Goal: Transaction & Acquisition: Purchase product/service

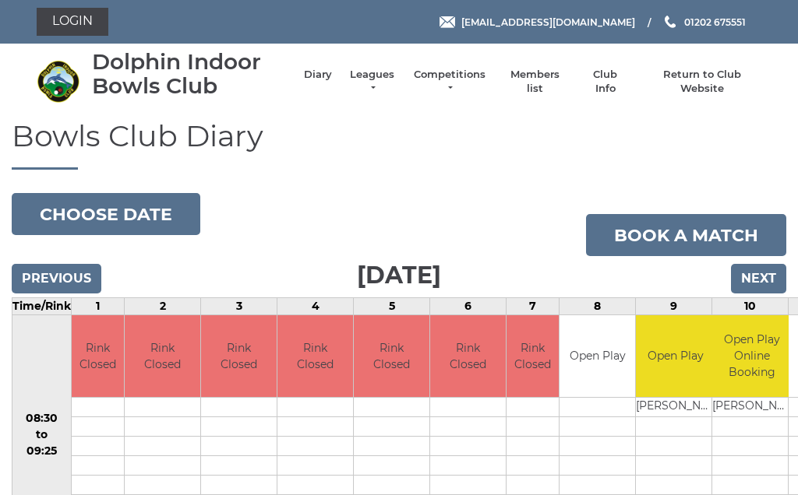
click at [376, 76] on li "Leagues Club leagues - Winter 2025/2026 Club leagues - Summer 2025 Club leagues…" at bounding box center [364, 82] width 65 height 44
click at [380, 74] on li "Leagues Club leagues - Winter 2025/2026 Club leagues - Summer 2025 Club leagues…" at bounding box center [364, 82] width 65 height 44
click at [374, 83] on link "Leagues" at bounding box center [371, 82] width 49 height 28
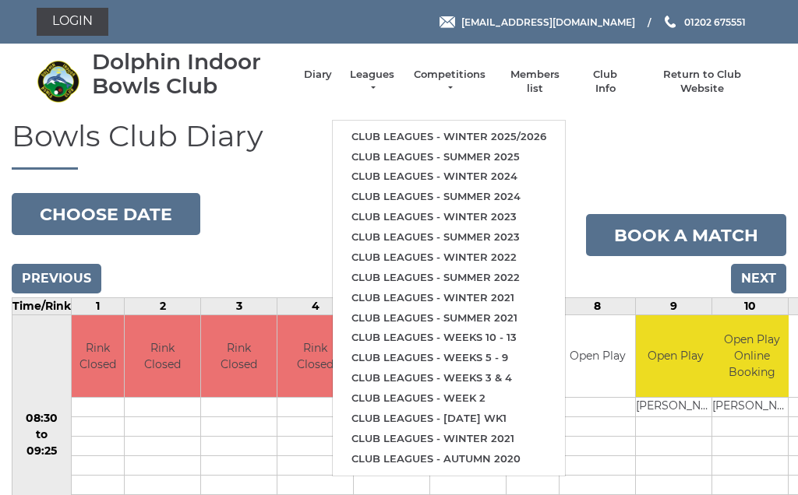
click at [421, 147] on link "Club leagues - Summer 2025" at bounding box center [449, 157] width 232 height 20
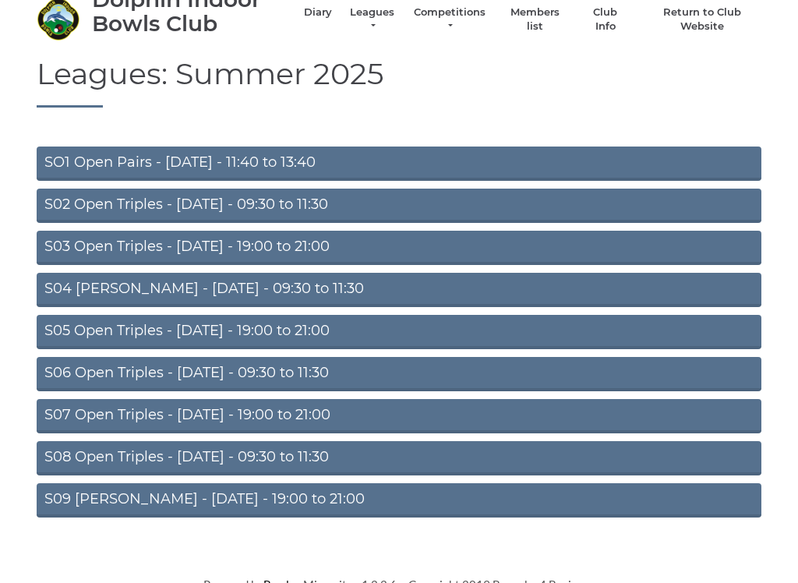
scroll to position [64, 0]
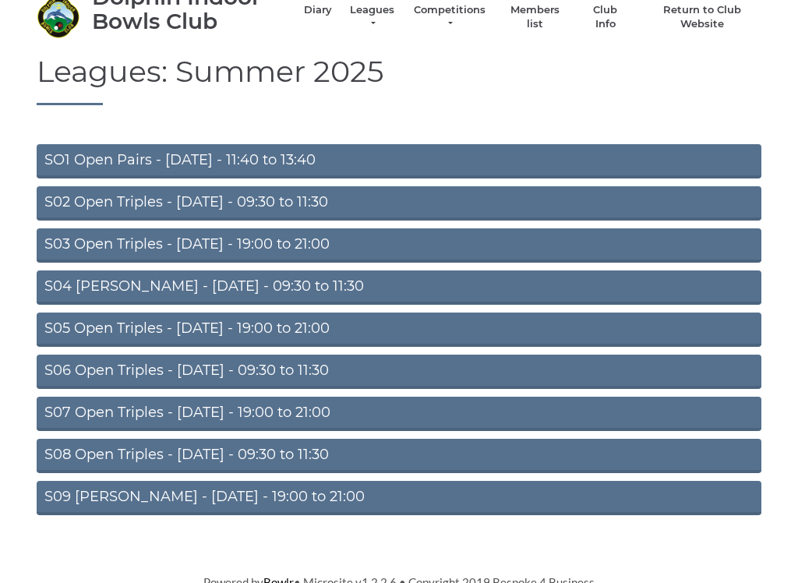
click at [270, 198] on link "S02 Open Triples - Tuesday - 09:30 to 11:30" at bounding box center [399, 204] width 724 height 34
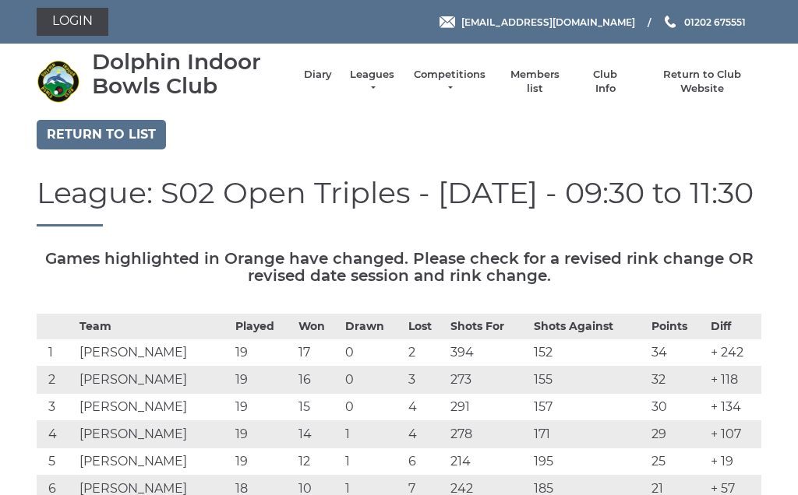
click at [76, 19] on link "Login" at bounding box center [73, 22] width 72 height 28
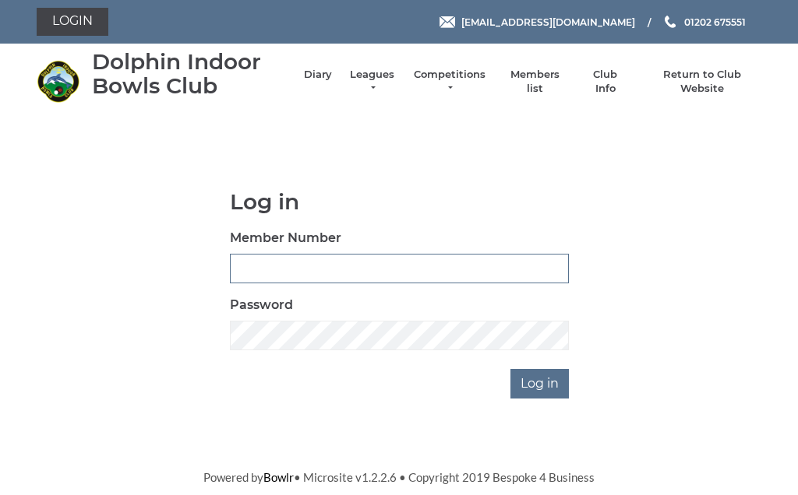
click at [273, 258] on input "Member Number" at bounding box center [399, 269] width 339 height 30
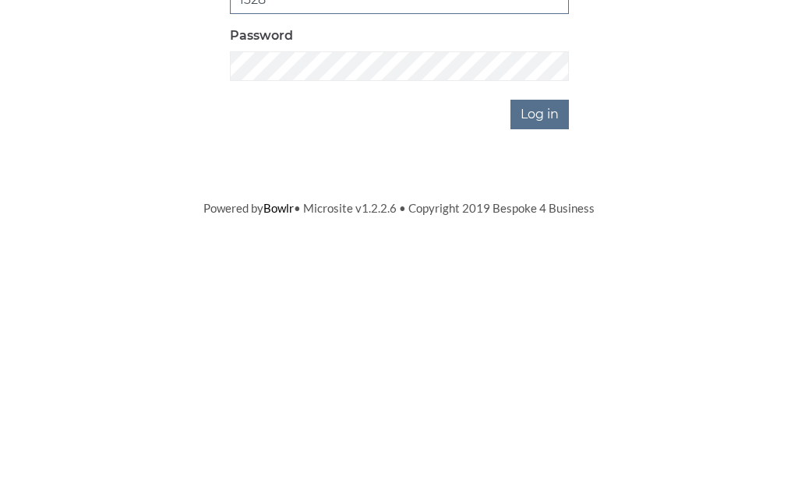
type input "1328"
click at [534, 369] on input "Log in" at bounding box center [539, 384] width 58 height 30
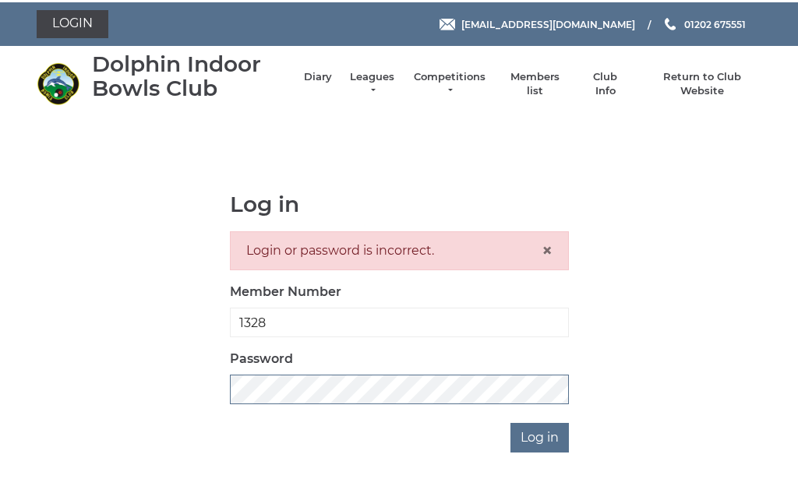
scroll to position [1, 0]
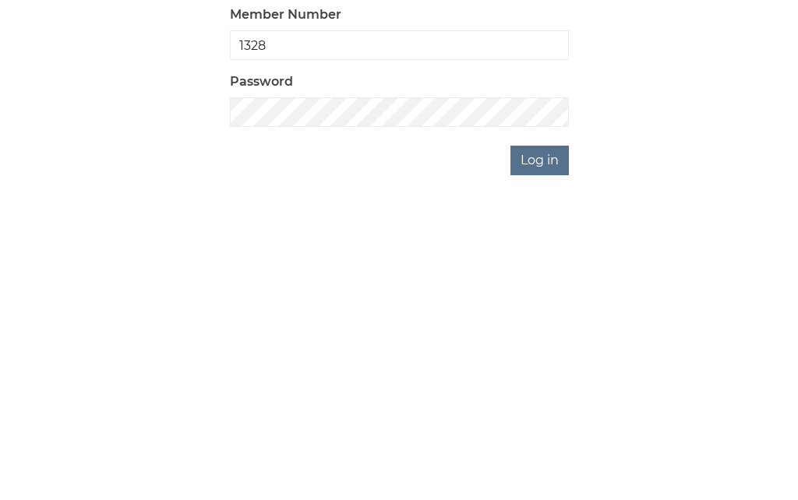
click at [543, 420] on input "Log in" at bounding box center [539, 435] width 58 height 30
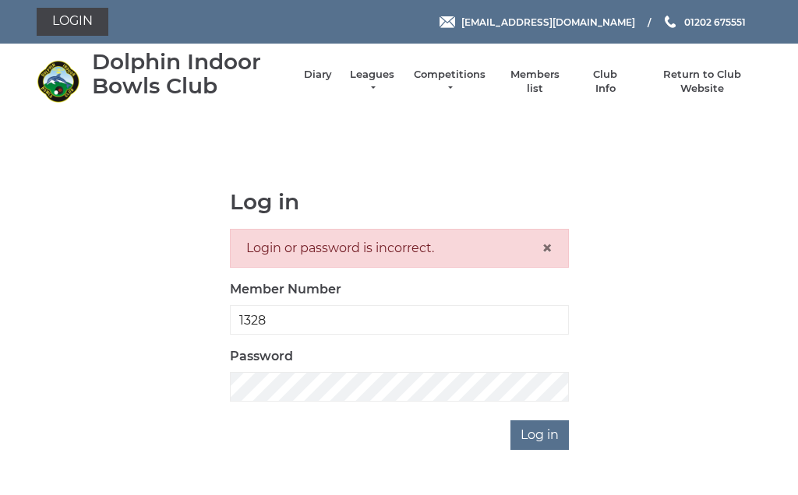
click at [550, 434] on input "Log in" at bounding box center [539, 436] width 58 height 30
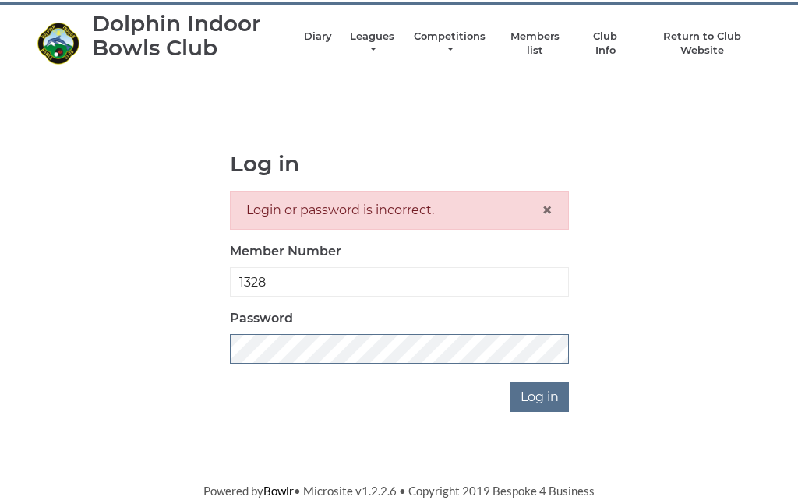
scroll to position [36, 0]
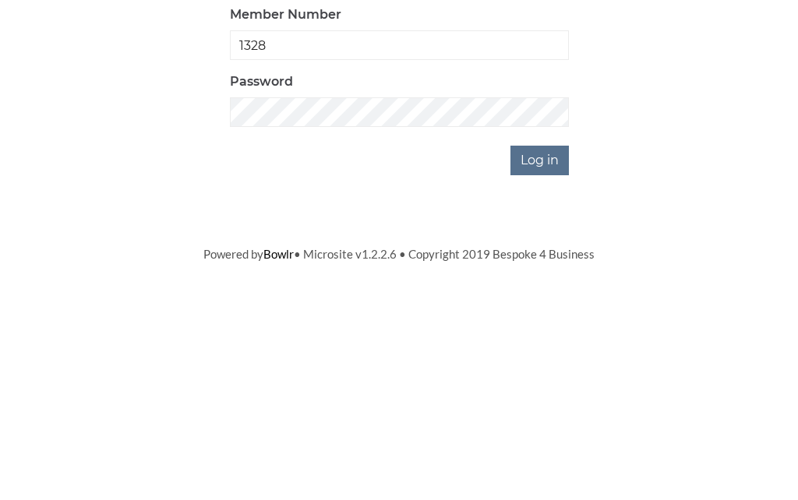
click at [542, 385] on input "Log in" at bounding box center [539, 400] width 58 height 30
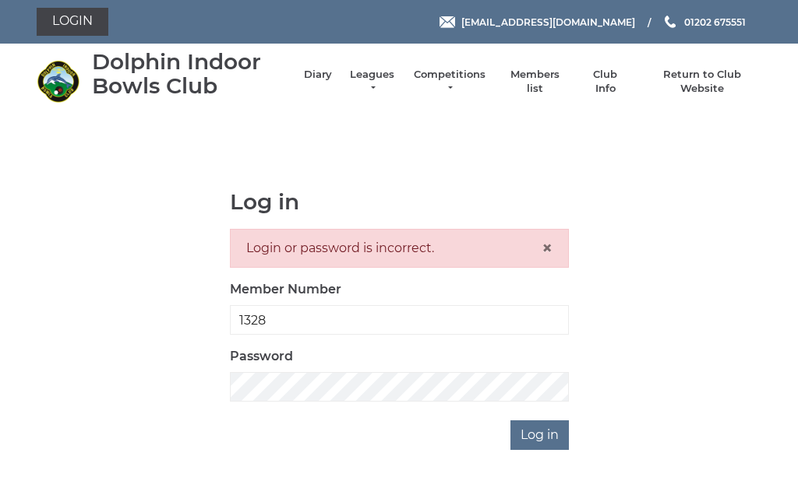
click at [535, 433] on input "Log in" at bounding box center [539, 436] width 58 height 30
click at [542, 244] on span "×" at bounding box center [546, 248] width 11 height 23
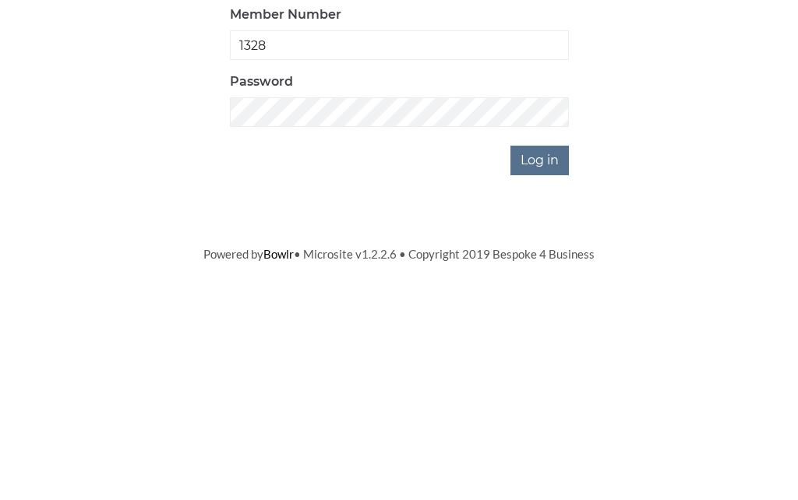
click at [545, 369] on input "Log in" at bounding box center [539, 384] width 58 height 30
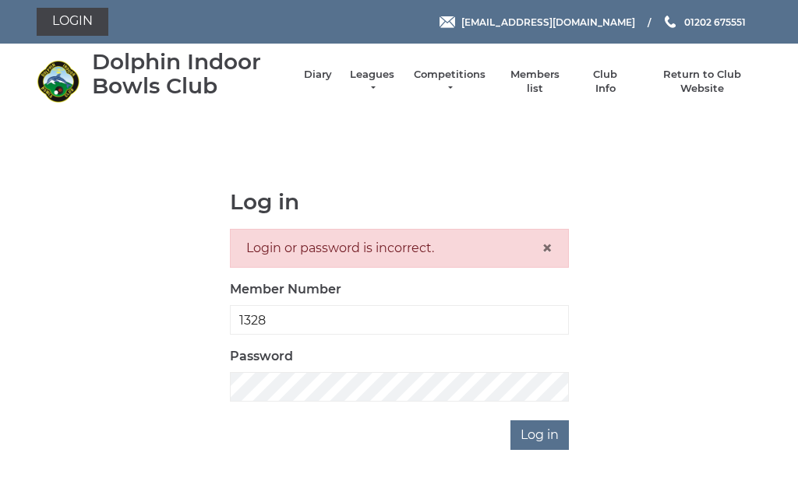
click at [547, 240] on span "×" at bounding box center [546, 248] width 11 height 23
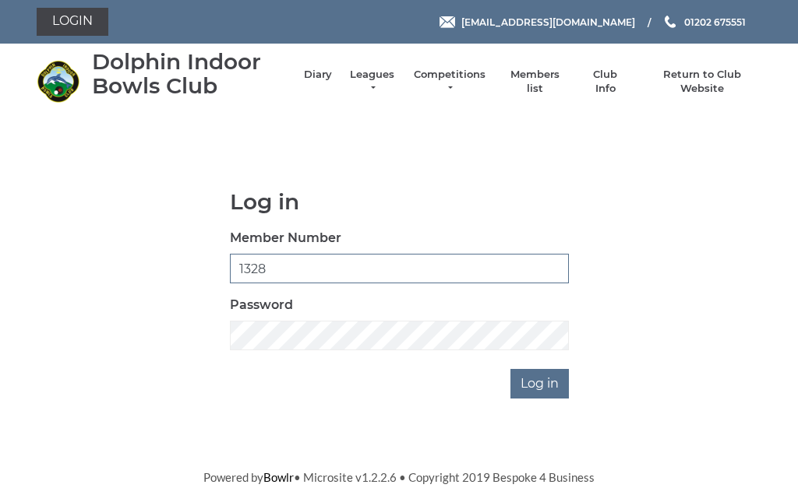
click at [275, 271] on input "1328" at bounding box center [399, 269] width 339 height 30
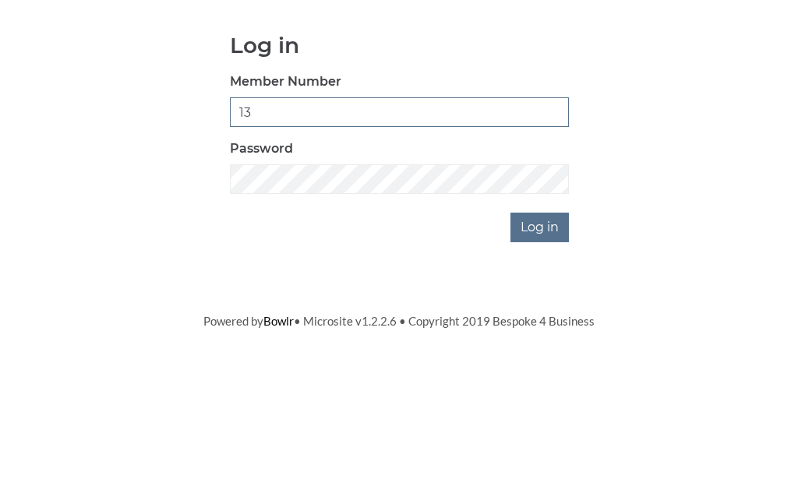
type input "1"
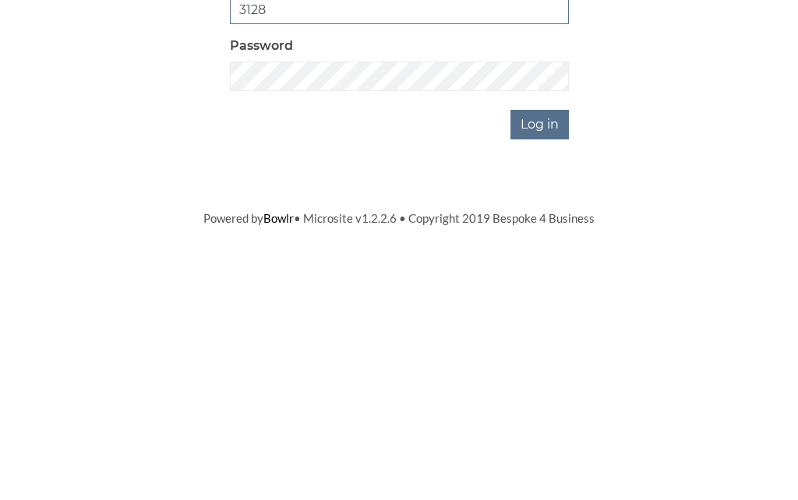
type input "3128"
click at [535, 369] on input "Log in" at bounding box center [539, 384] width 58 height 30
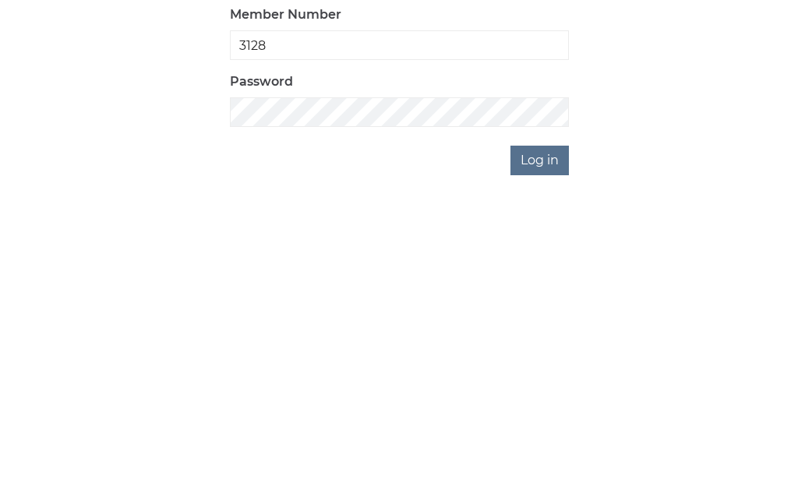
click at [541, 421] on input "Log in" at bounding box center [539, 436] width 58 height 30
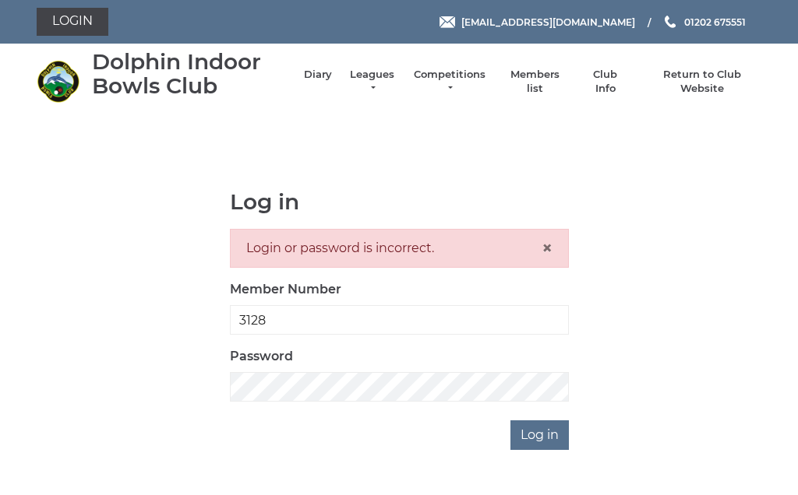
click at [537, 432] on input "Log in" at bounding box center [539, 436] width 58 height 30
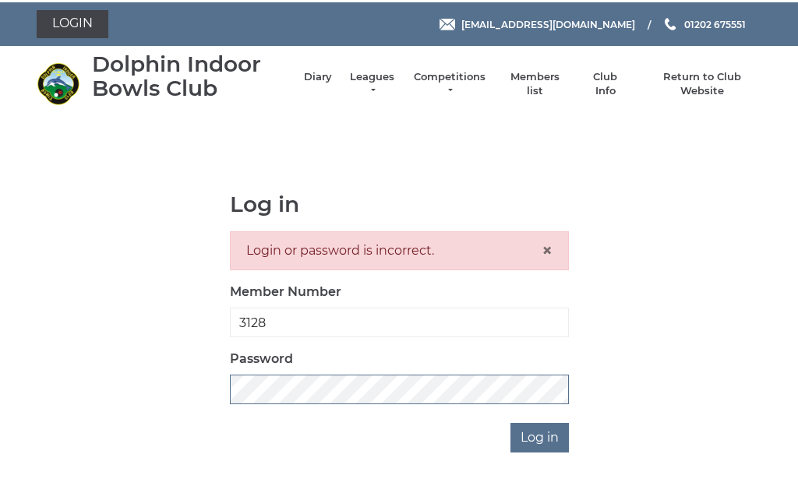
scroll to position [1, 0]
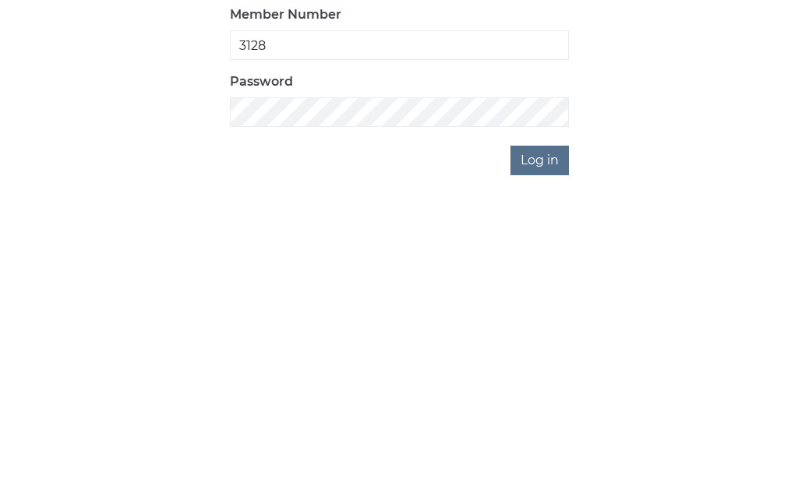
click at [535, 420] on input "Log in" at bounding box center [539, 435] width 58 height 30
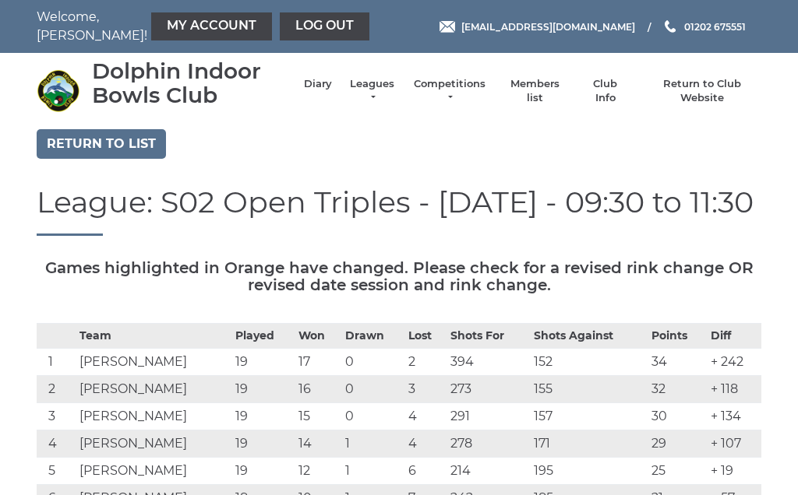
click at [166, 22] on link "My Account" at bounding box center [211, 26] width 121 height 28
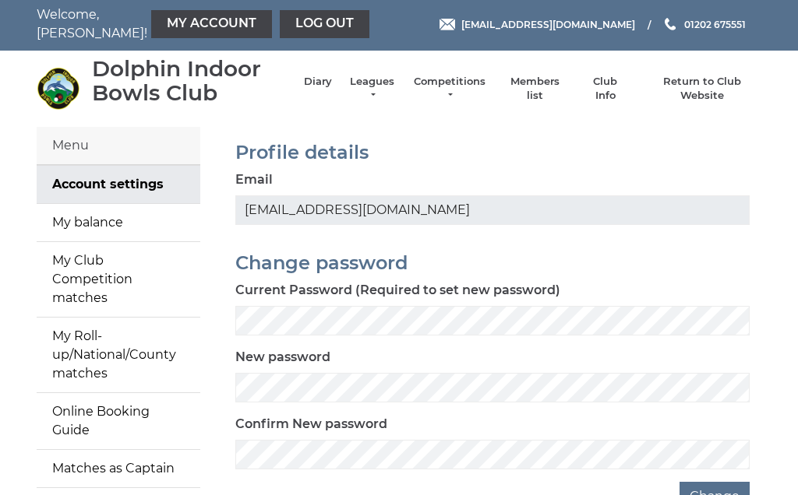
scroll to position [4, 0]
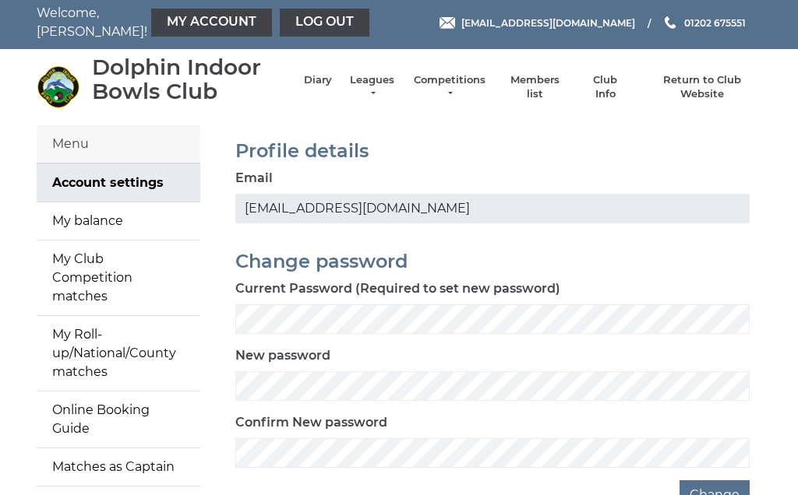
click at [107, 219] on link "My balance" at bounding box center [119, 221] width 164 height 37
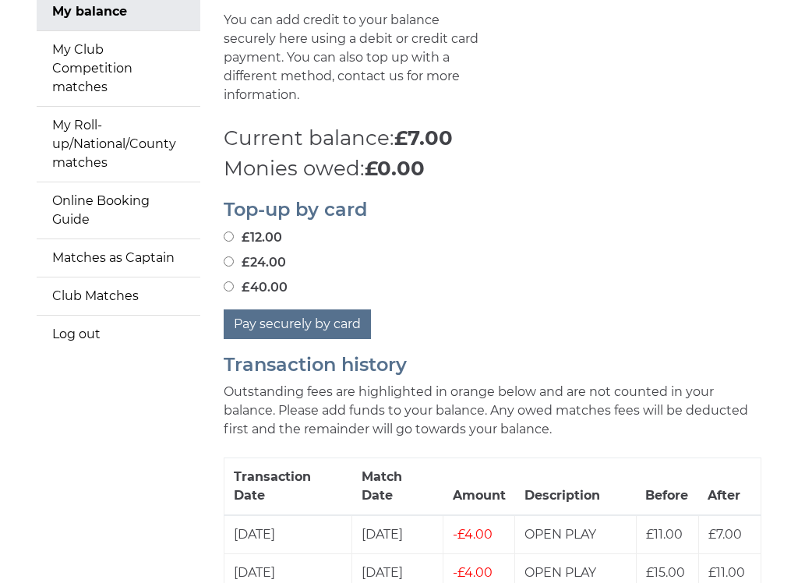
scroll to position [214, 0]
click at [234, 255] on input "£24.00" at bounding box center [229, 260] width 10 height 10
radio input "true"
click at [303, 308] on button "Pay securely by card" at bounding box center [297, 323] width 147 height 30
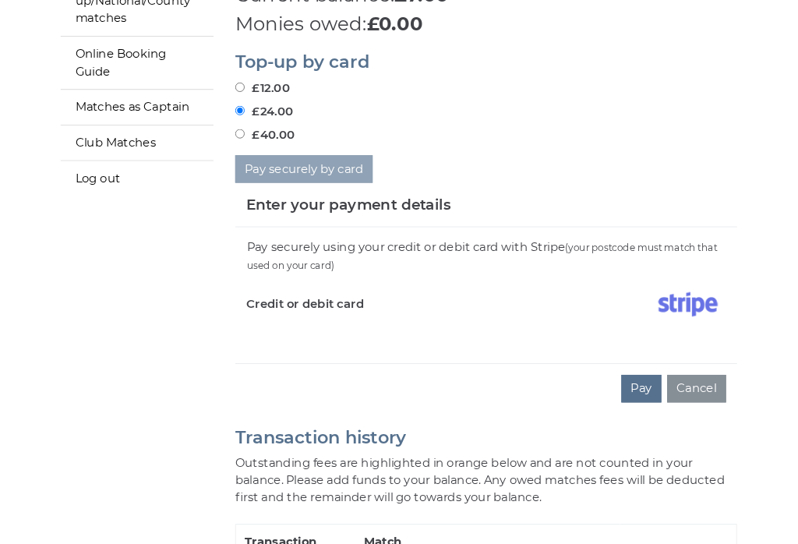
scroll to position [357, 0]
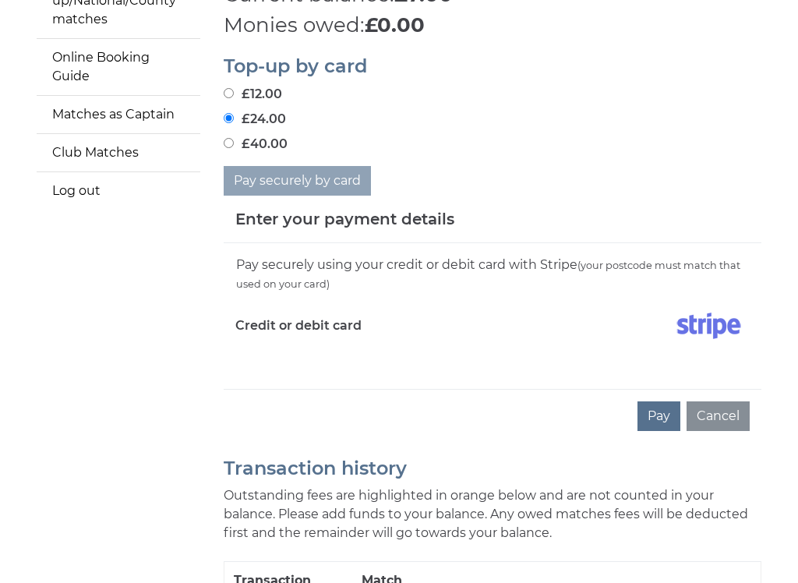
click at [333, 344] on div "Pay securely using your credit or debit card with Stripe (your postcode must ma…" at bounding box center [492, 316] width 537 height 146
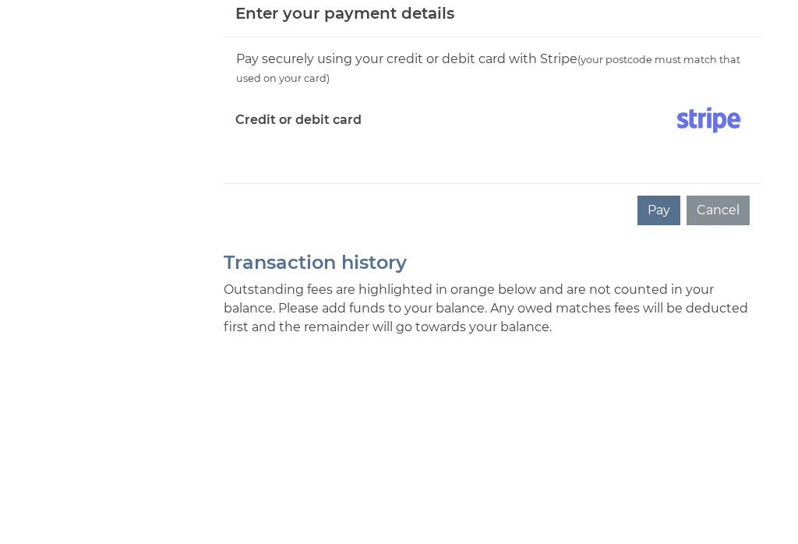
click at [664, 401] on button "Pay" at bounding box center [658, 416] width 43 height 30
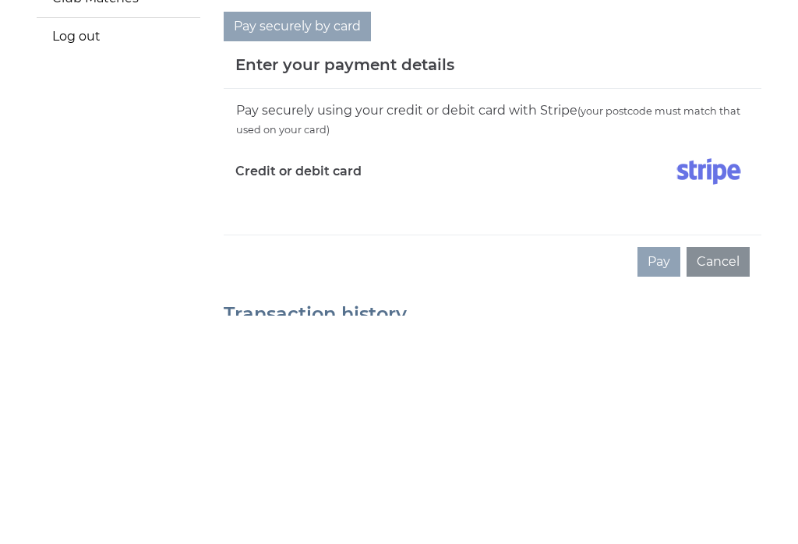
scroll to position [283, 0]
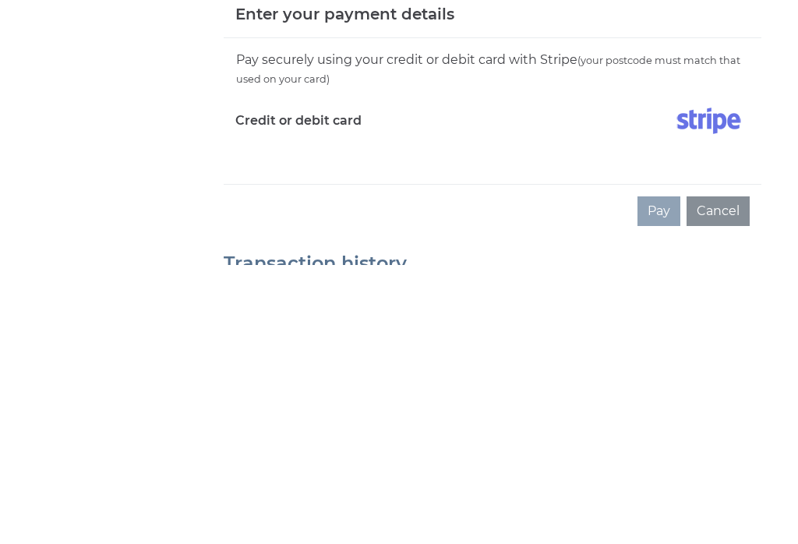
click at [721, 475] on button "Cancel" at bounding box center [717, 490] width 63 height 30
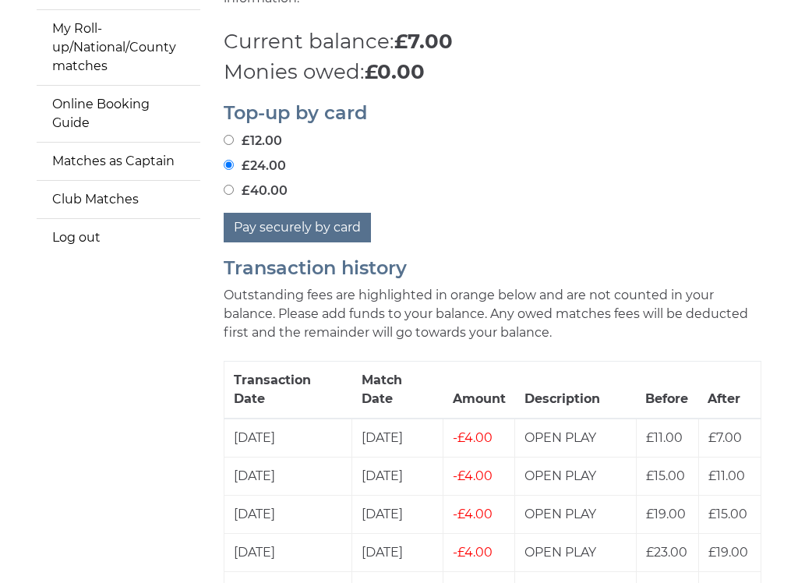
scroll to position [310, 0]
click at [321, 213] on button "Pay securely by card" at bounding box center [297, 228] width 147 height 30
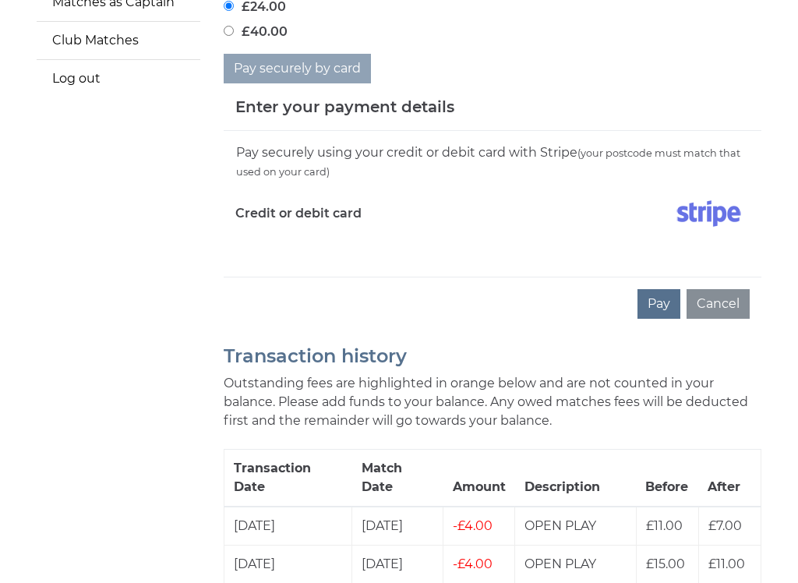
scroll to position [488, 0]
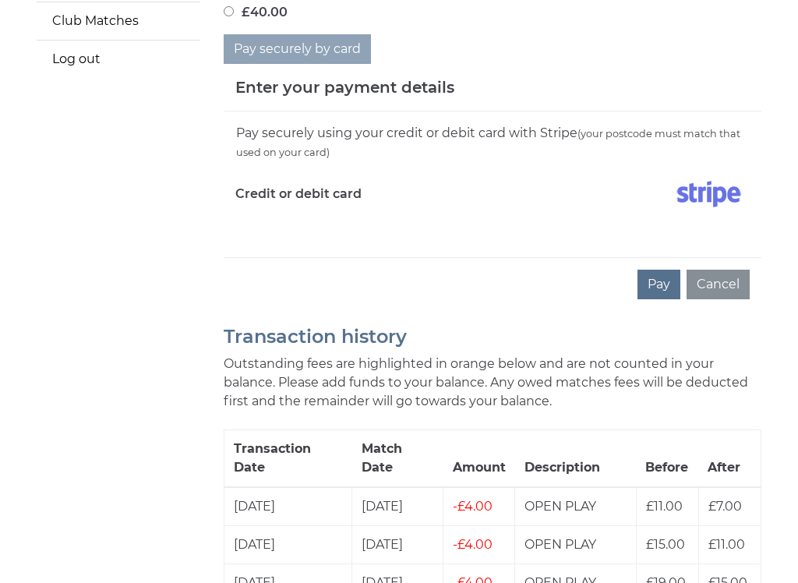
click at [662, 270] on button "Pay" at bounding box center [658, 285] width 43 height 30
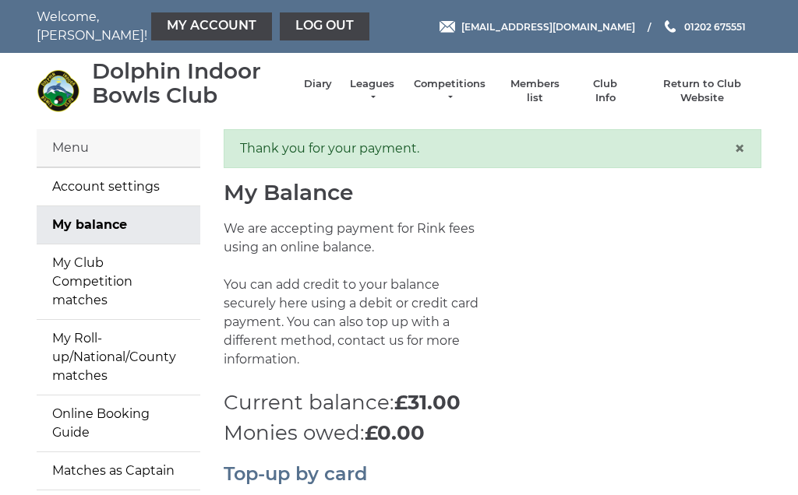
click at [280, 28] on link "Log out" at bounding box center [325, 26] width 90 height 28
